Goal: Task Accomplishment & Management: Complete application form

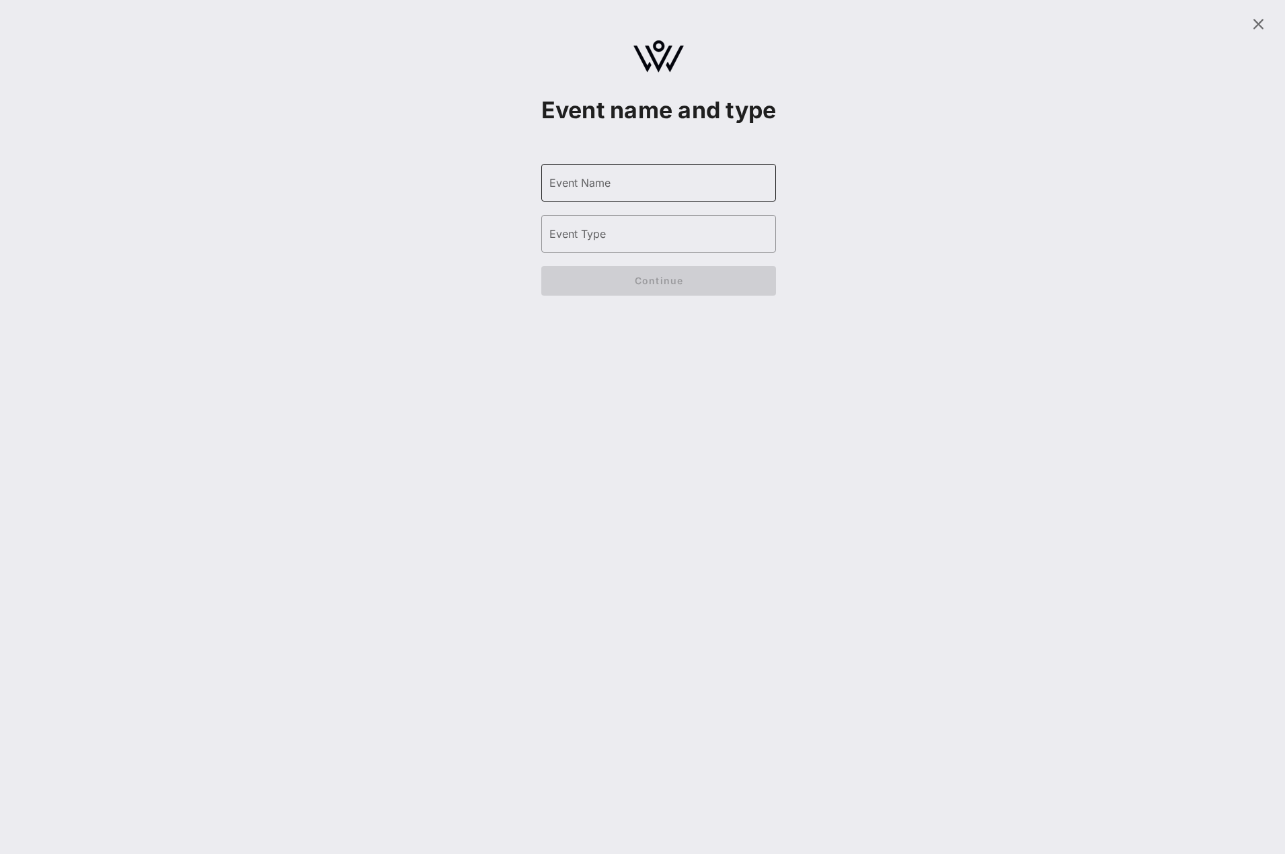
click at [570, 190] on form "​ Event Name ​ Event Type ​ Check-In Location Name ​ Street Address [GEOGRAPHIC…" at bounding box center [658, 230] width 235 height 159
click at [600, 194] on input "Event Name" at bounding box center [658, 183] width 219 height 22
type input "dsdd"
click at [606, 245] on input "Event Type" at bounding box center [658, 234] width 219 height 22
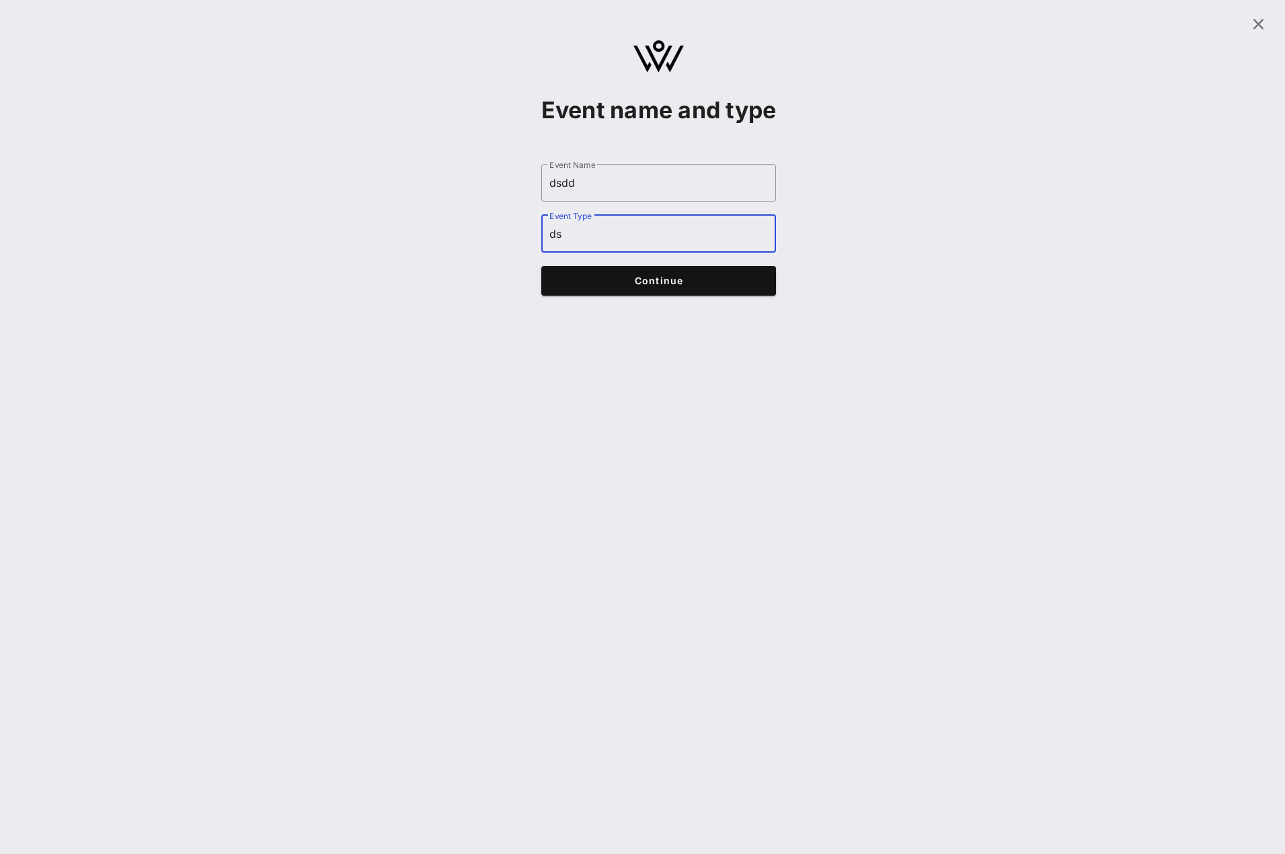
type input "ds"
click at [616, 296] on button "Continue" at bounding box center [658, 281] width 235 height 30
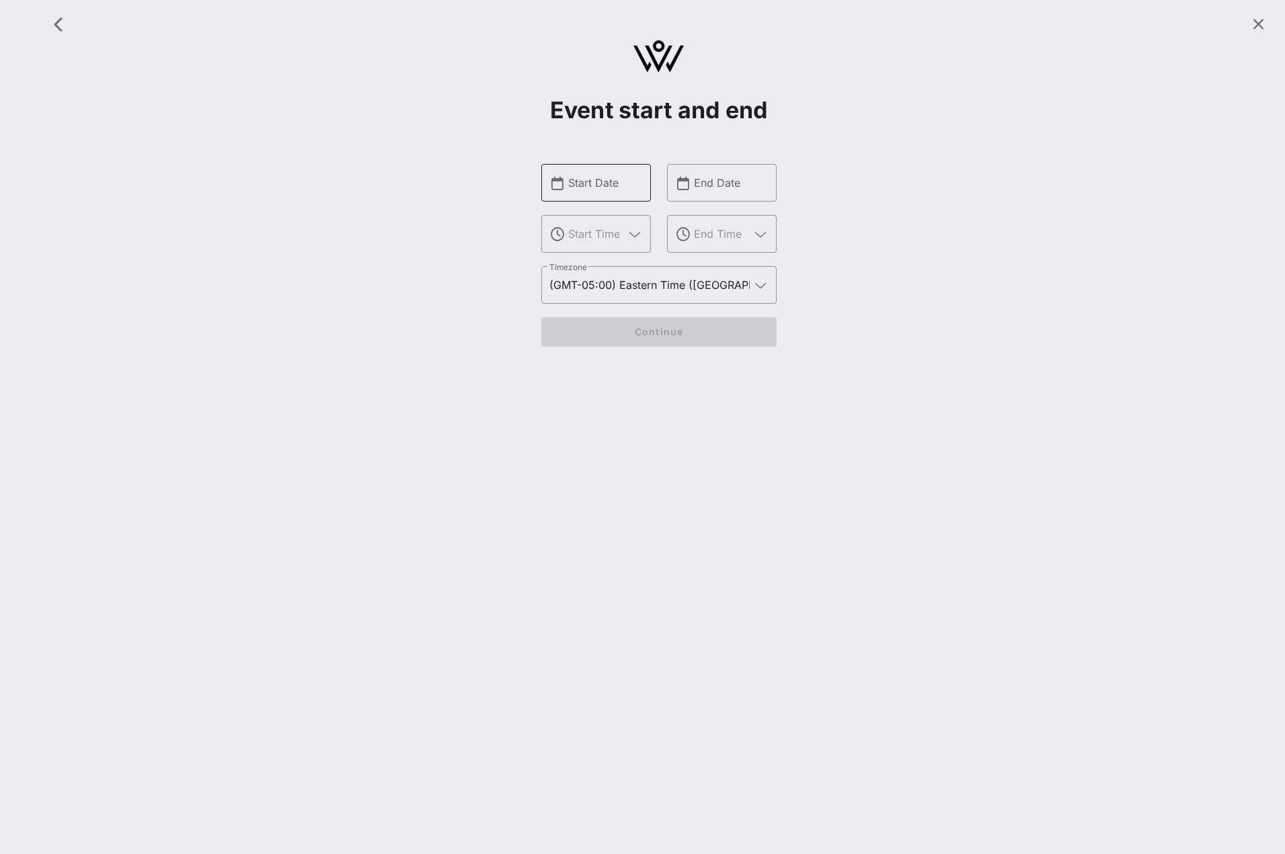
click at [573, 199] on div "Start Date" at bounding box center [605, 183] width 75 height 38
click at [576, 188] on input "text" at bounding box center [605, 183] width 75 height 22
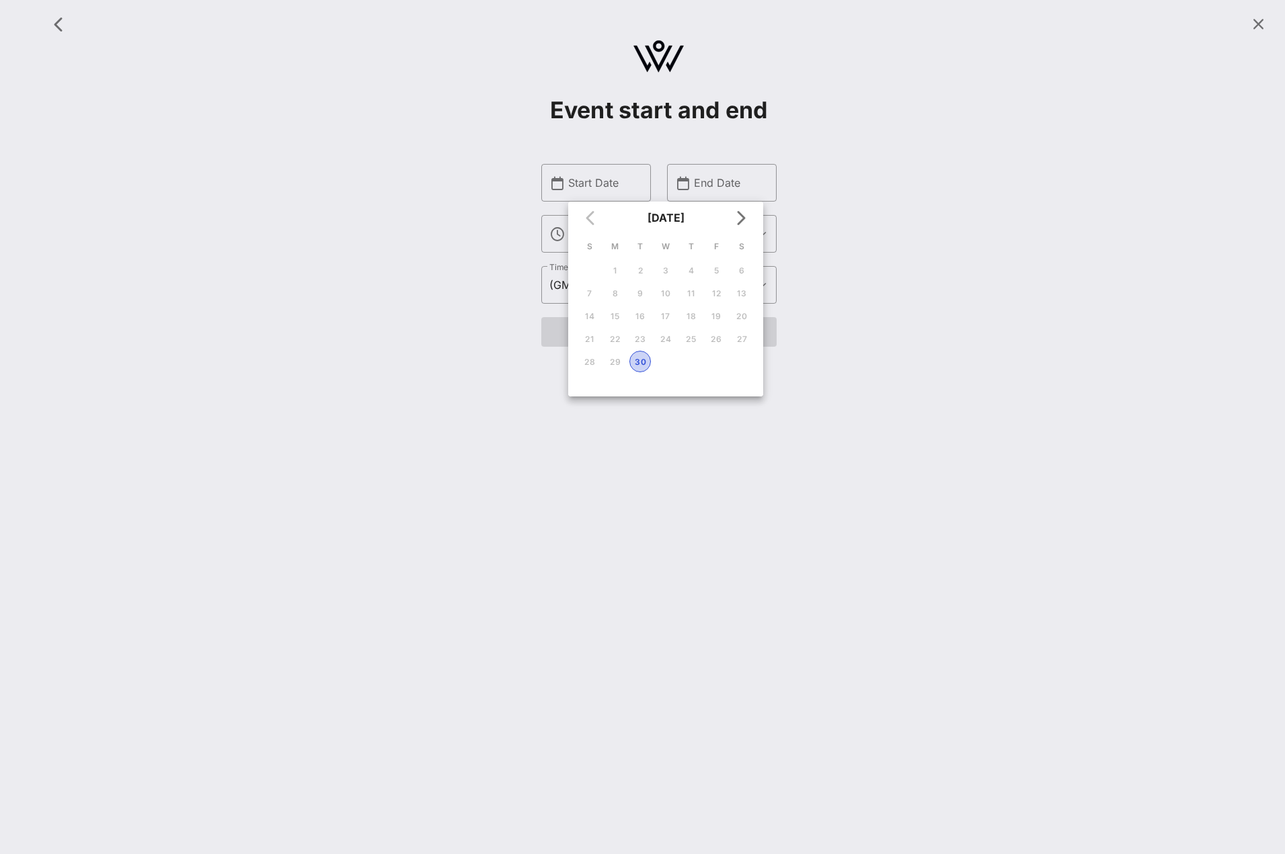
click at [636, 364] on div "30" at bounding box center [640, 362] width 20 height 10
type input "[DATE]"
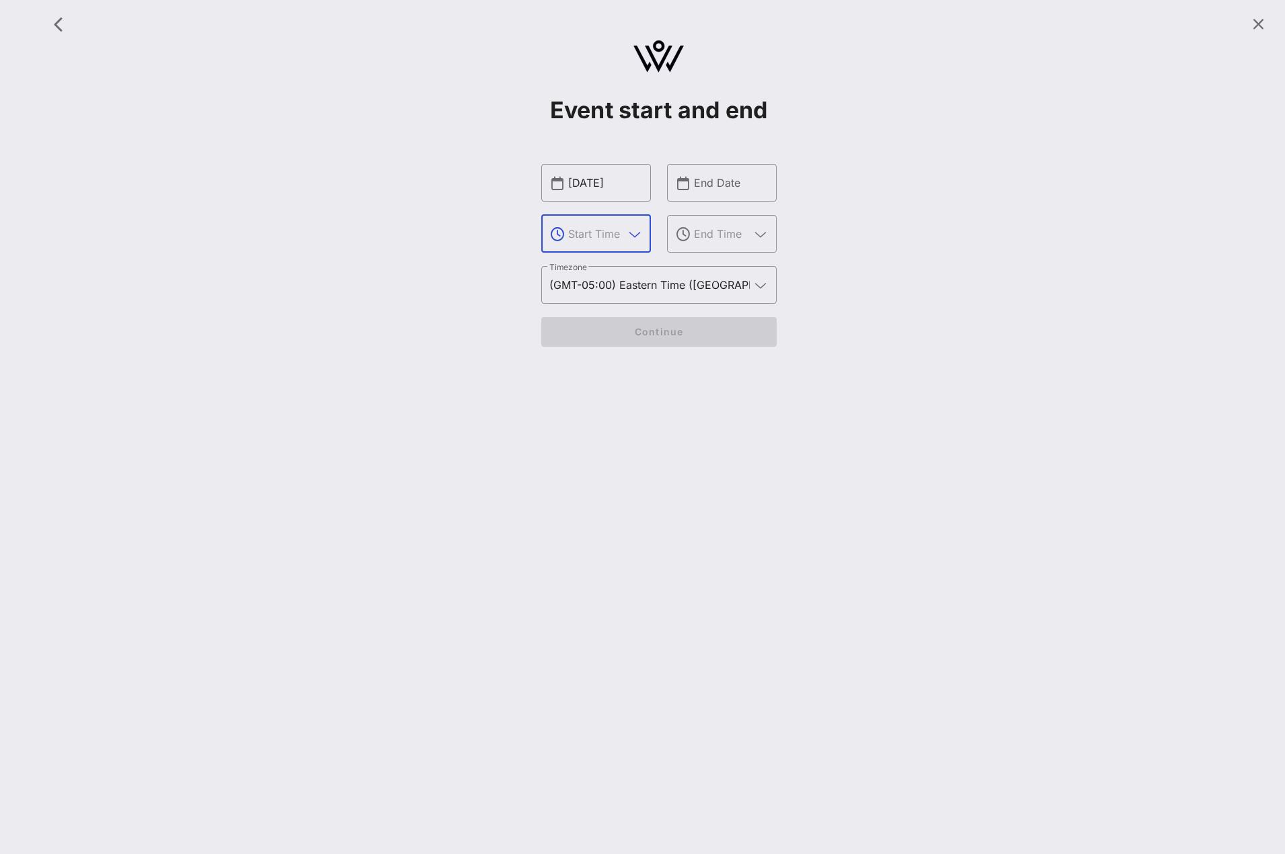
click at [584, 227] on input "text" at bounding box center [596, 234] width 56 height 22
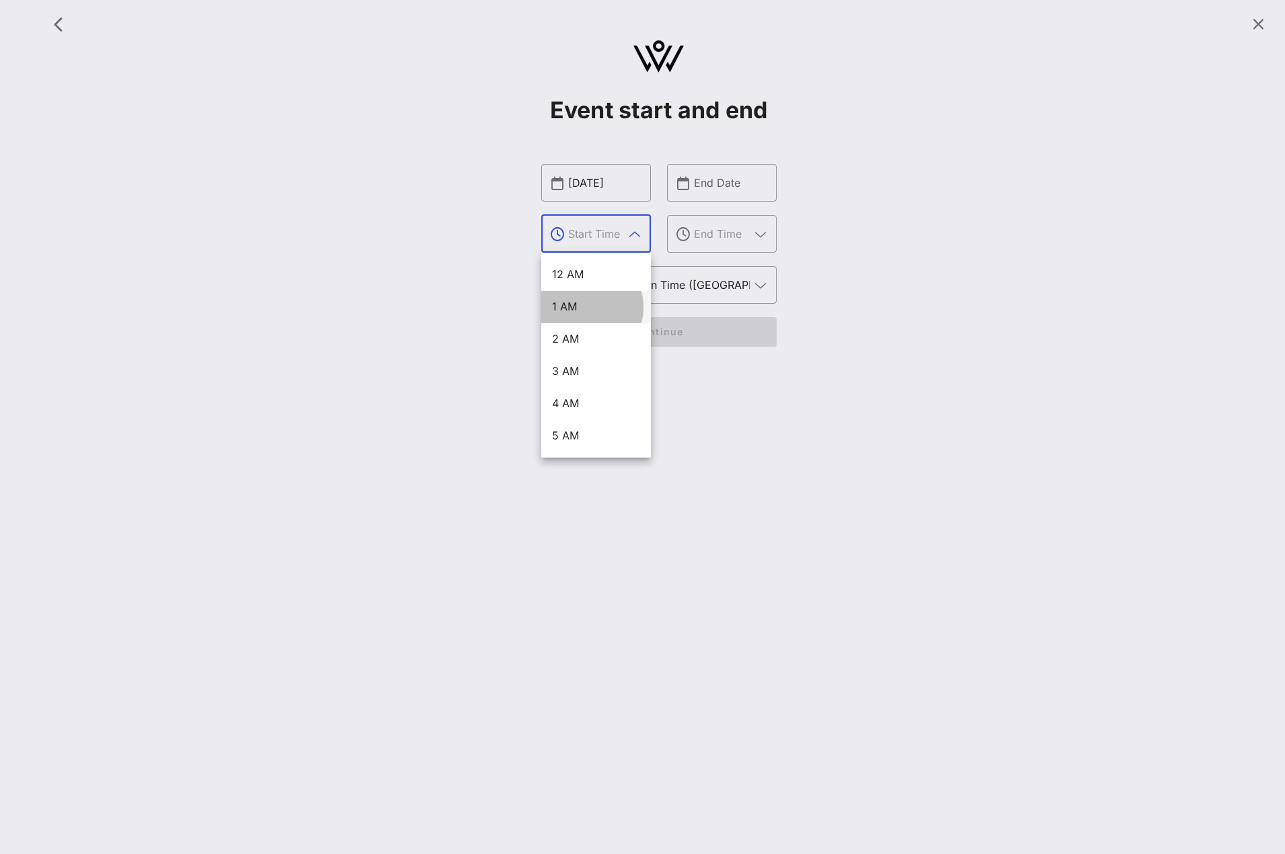
click at [593, 306] on div "1 AM" at bounding box center [596, 306] width 88 height 13
type input "1 AM"
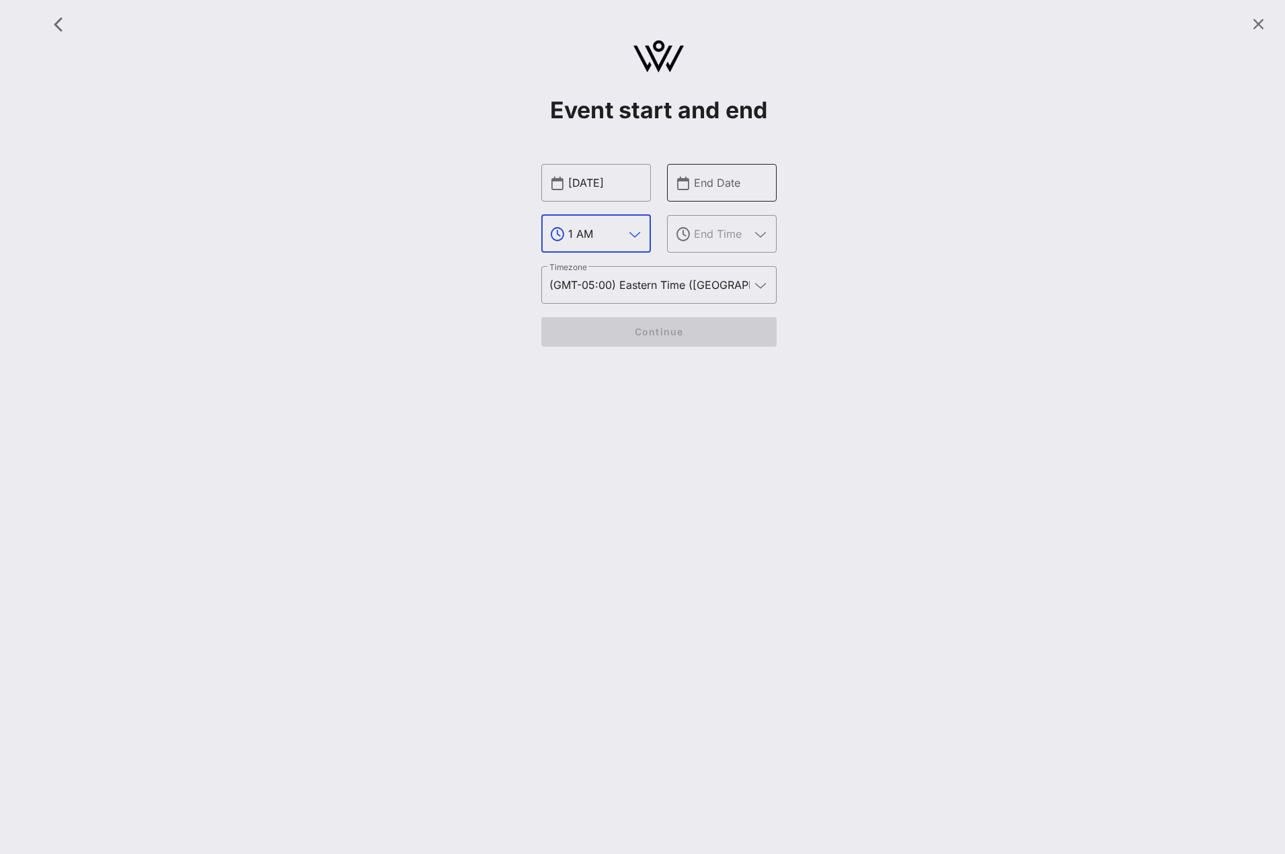
click at [697, 196] on div "End Date" at bounding box center [731, 183] width 75 height 38
click at [739, 184] on input "text" at bounding box center [731, 183] width 75 height 22
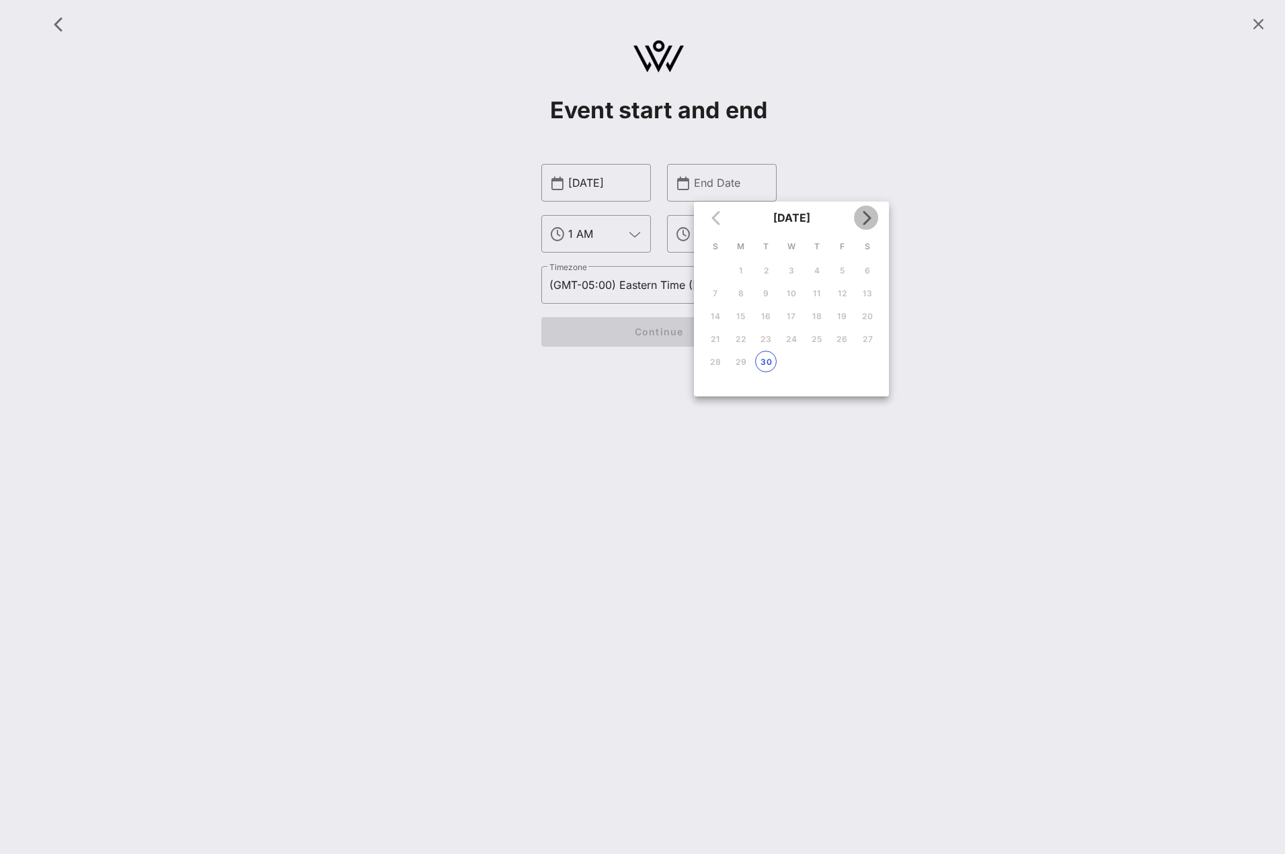
click at [875, 223] on span "Next month" at bounding box center [866, 218] width 24 height 16
click at [797, 330] on button "22" at bounding box center [791, 339] width 22 height 22
type input "[DATE]"
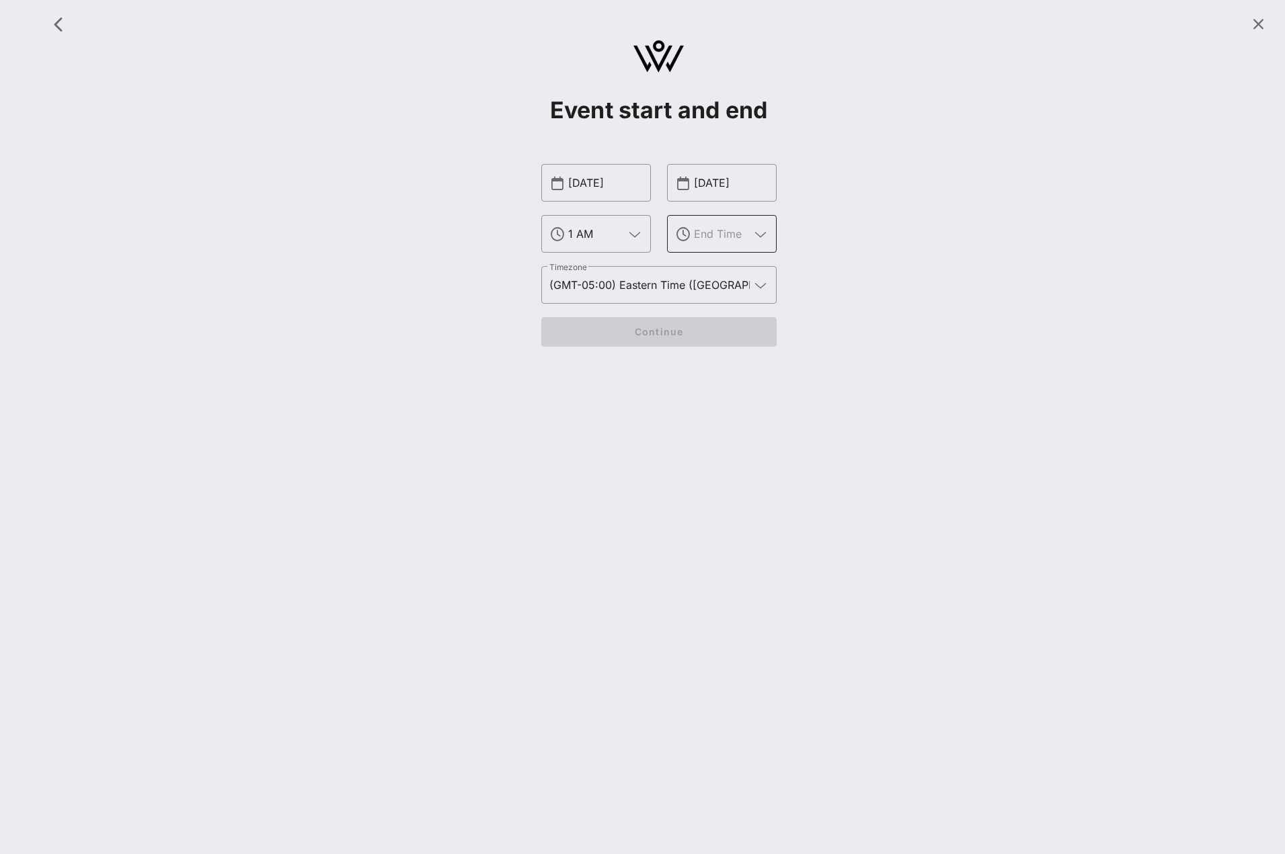
click at [737, 230] on input "text" at bounding box center [722, 234] width 56 height 22
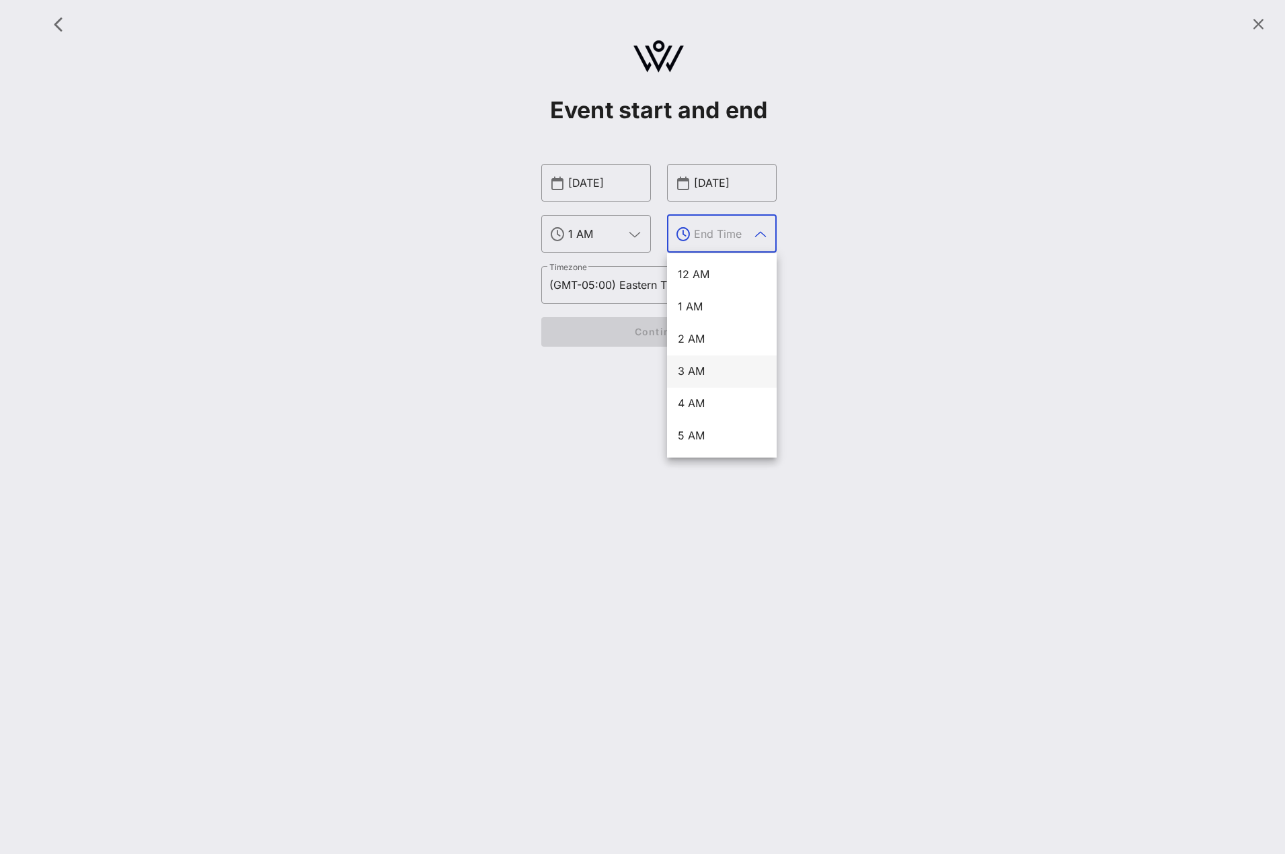
click at [693, 376] on div "3 AM" at bounding box center [722, 371] width 88 height 13
type input "3 AM"
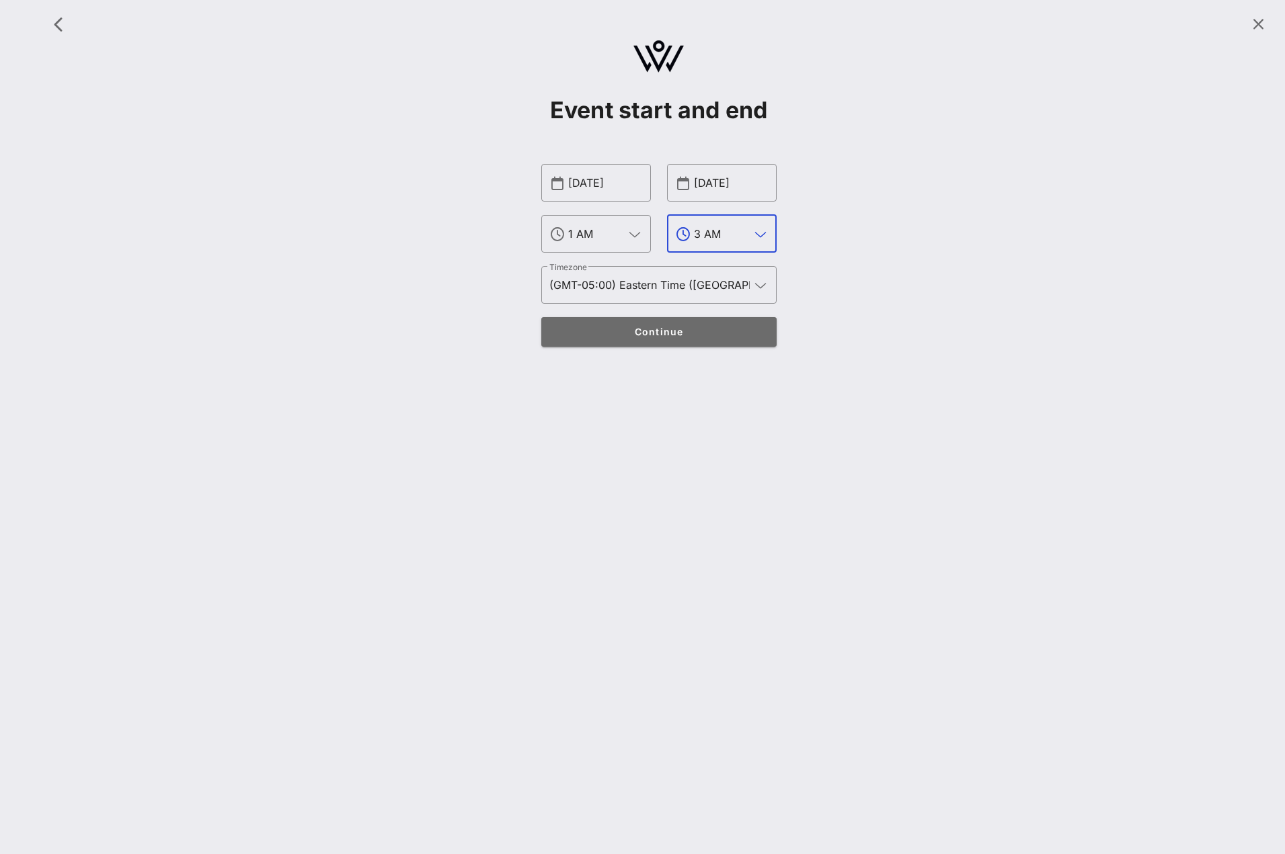
click at [672, 324] on button "Continue" at bounding box center [658, 332] width 235 height 30
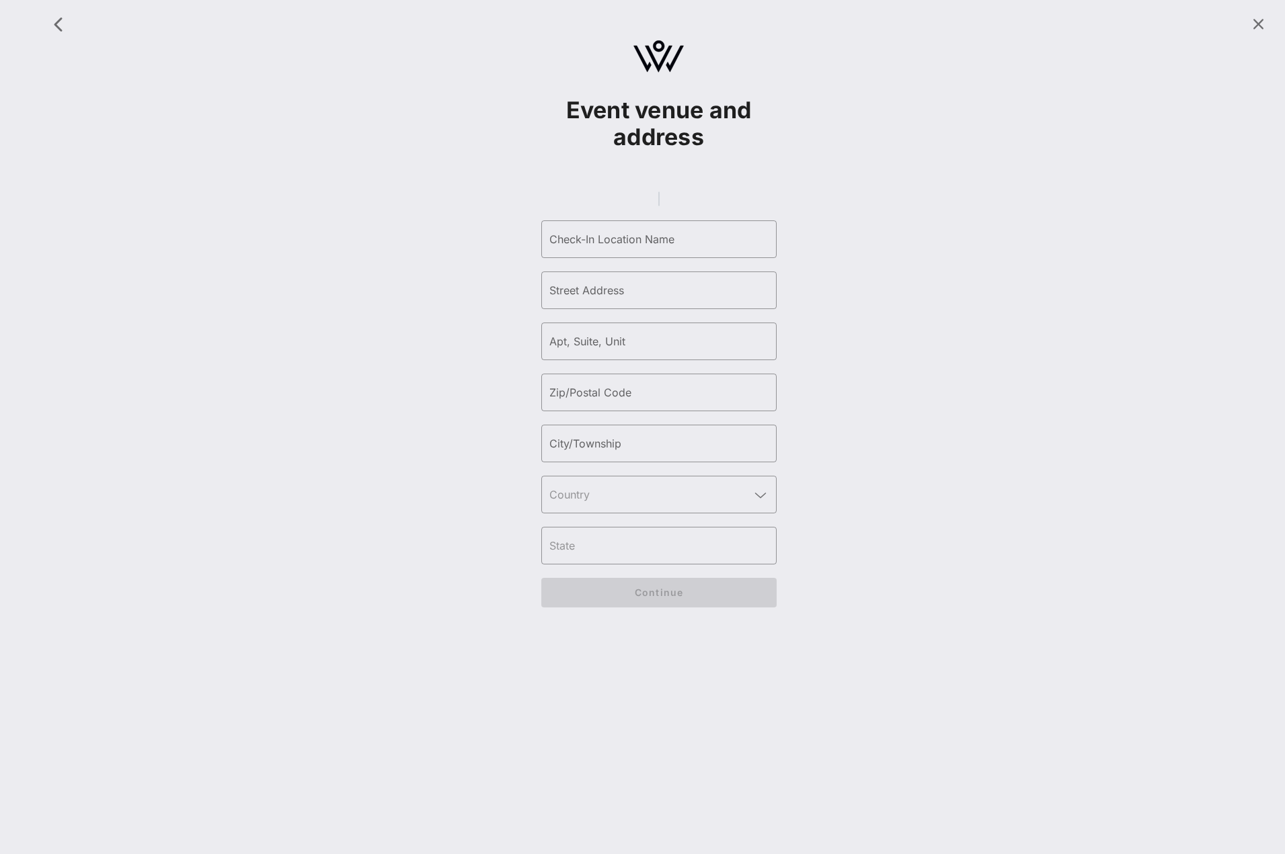
click at [658, 206] on gmp-place-autocomplete at bounding box center [658, 199] width 1 height 15
type input "Multi-use Pavilion [GEOGRAPHIC_DATA]"
type input "[GEOGRAPHIC_DATA]"
type input "s/n"
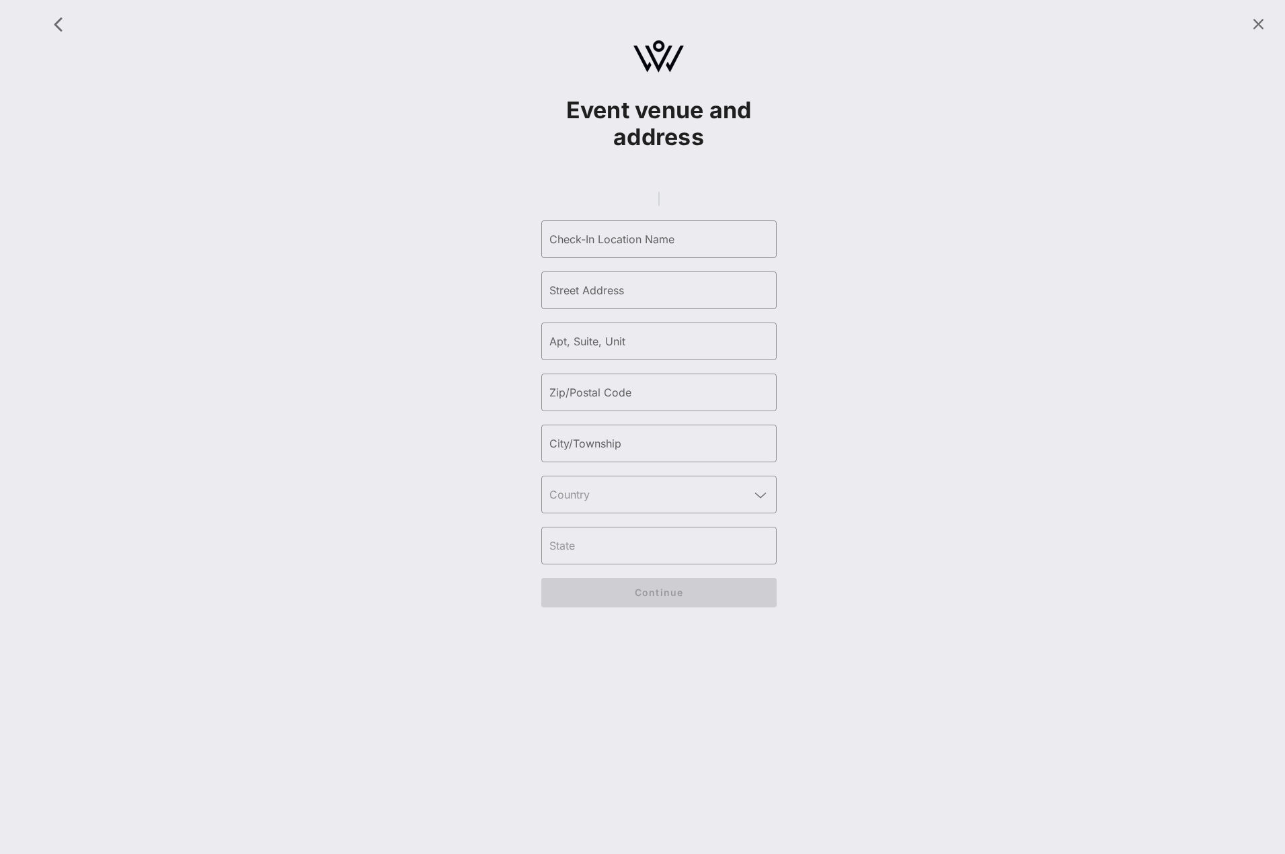
type input "28011"
type input "[GEOGRAPHIC_DATA]"
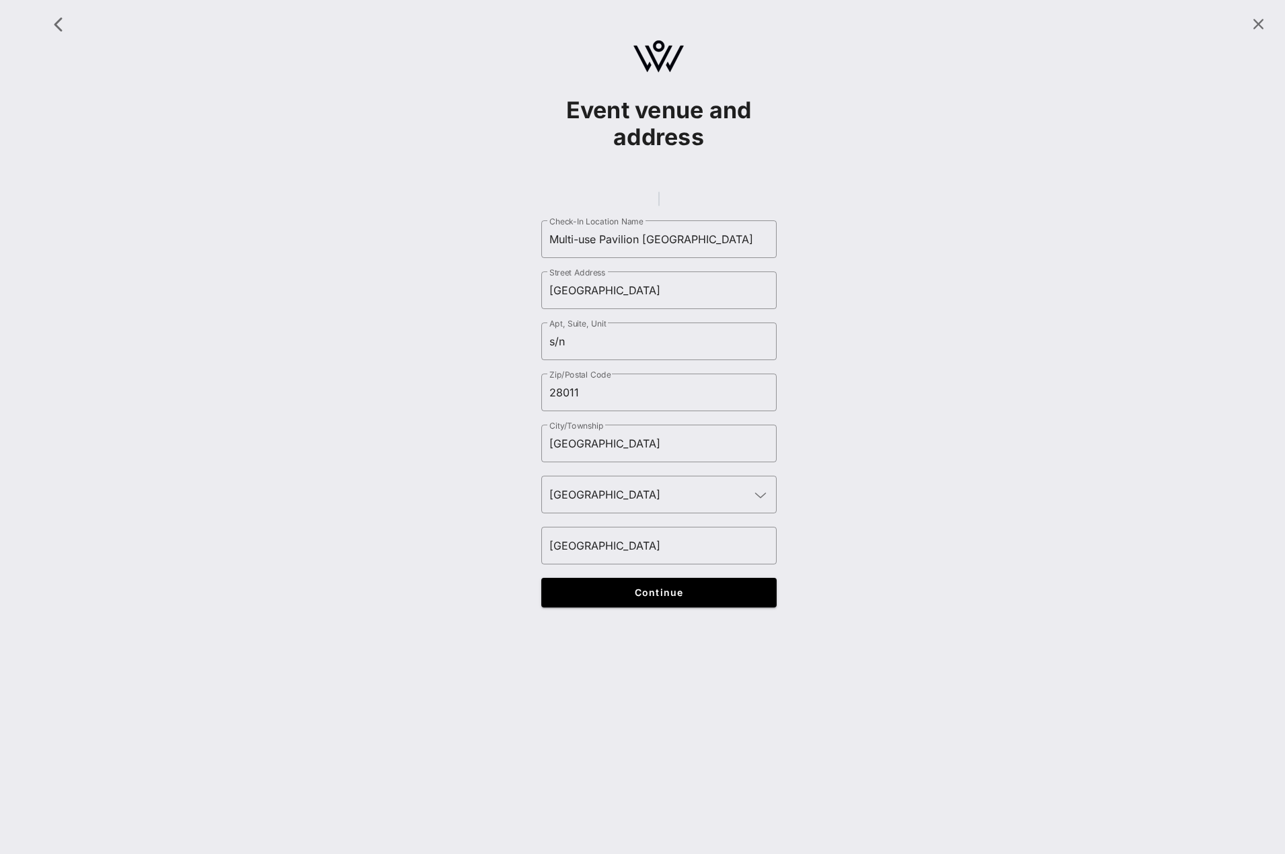
click at [659, 204] on gmp-place-autocomplete at bounding box center [658, 199] width 1 height 15
click at [659, 199] on gmp-place-autocomplete at bounding box center [658, 199] width 1 height 15
click at [659, 206] on gmp-place-autocomplete at bounding box center [658, 199] width 1 height 15
type input "Field of Screams"
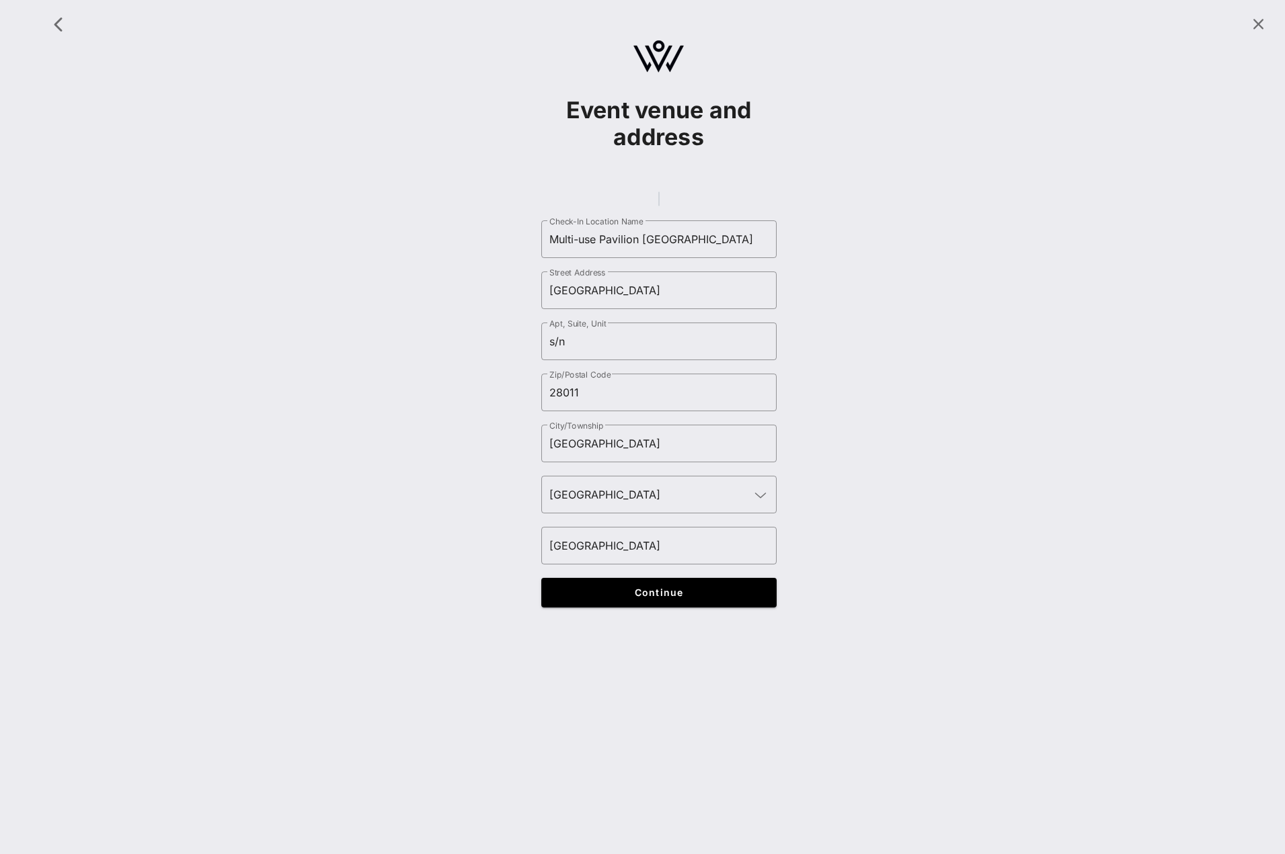
type input "[GEOGRAPHIC_DATA]"
type input "191"
type input "17554"
type input "Mountville"
type input "[GEOGRAPHIC_DATA]"
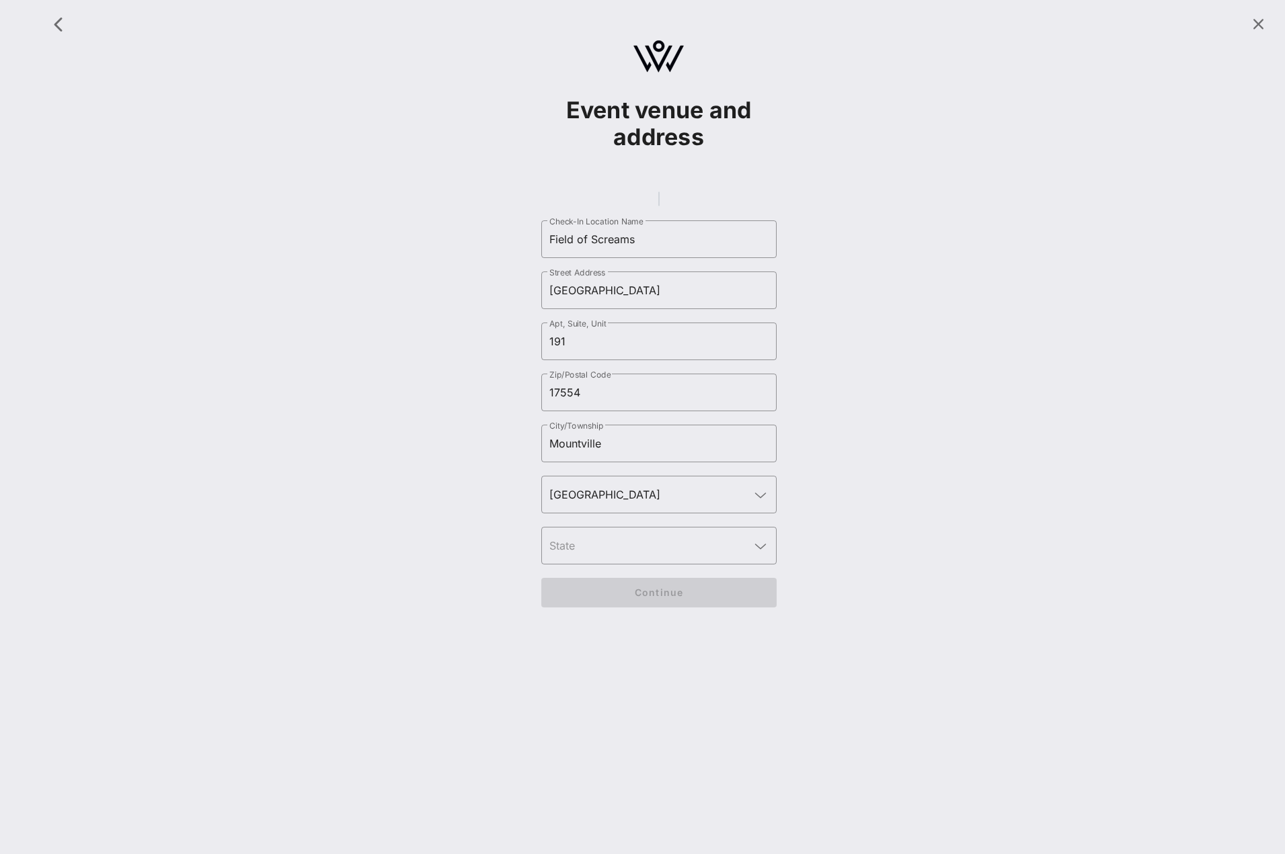
click at [659, 205] on gmp-place-autocomplete at bounding box center [658, 199] width 1 height 15
click at [659, 206] on gmp-place-autocomplete at bounding box center [658, 199] width 1 height 15
type input "Field Of Dreams"
type input "Tashiro Drive"
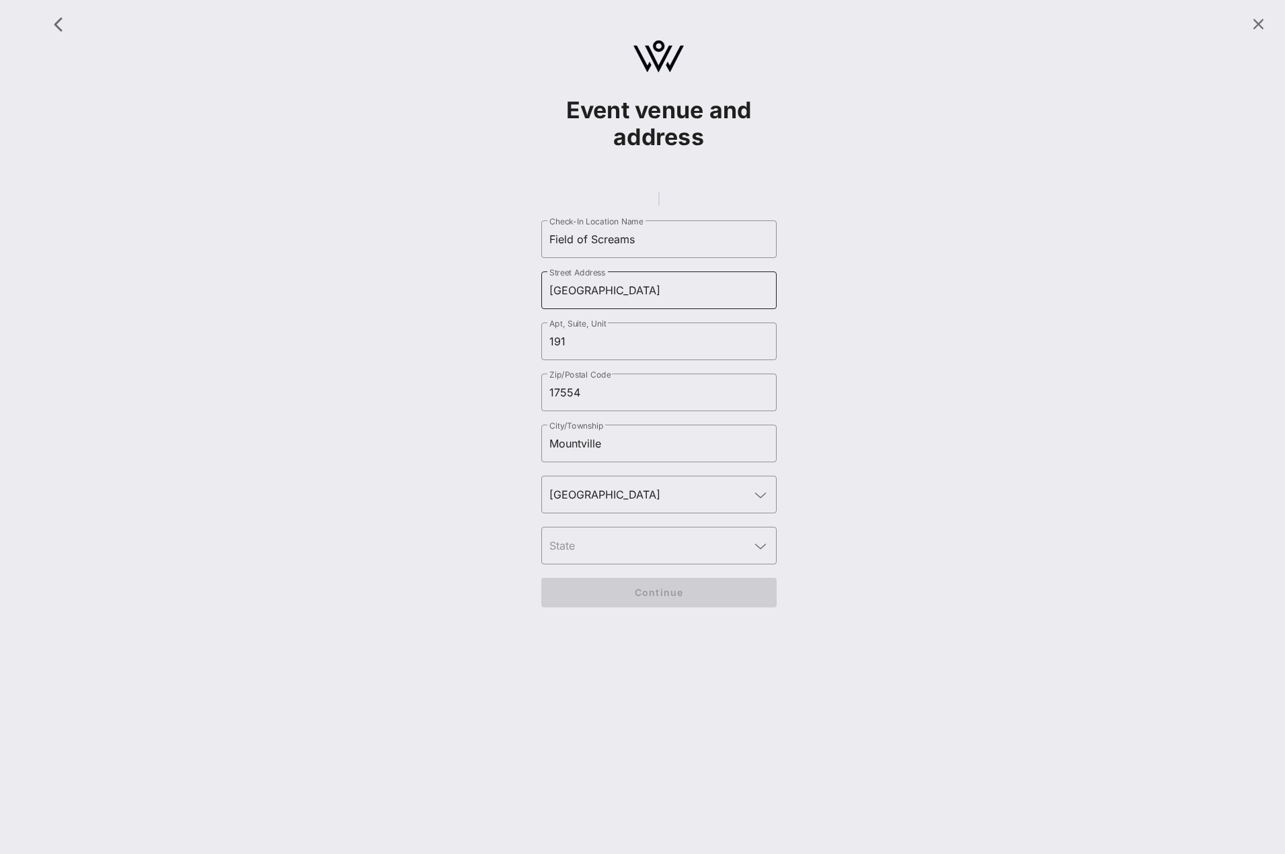
type input "2300"
type input "88007"
type input "Las Cruces"
type input "[US_STATE]"
click at [633, 598] on span "Continue" at bounding box center [658, 592] width 209 height 11
